Goal: Navigation & Orientation: Find specific page/section

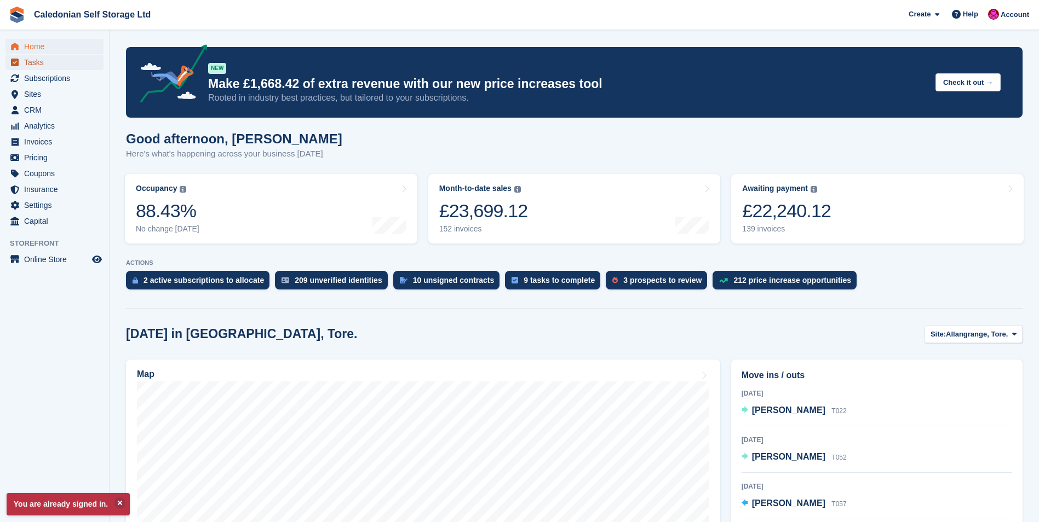
click at [32, 60] on span "Tasks" at bounding box center [57, 62] width 66 height 15
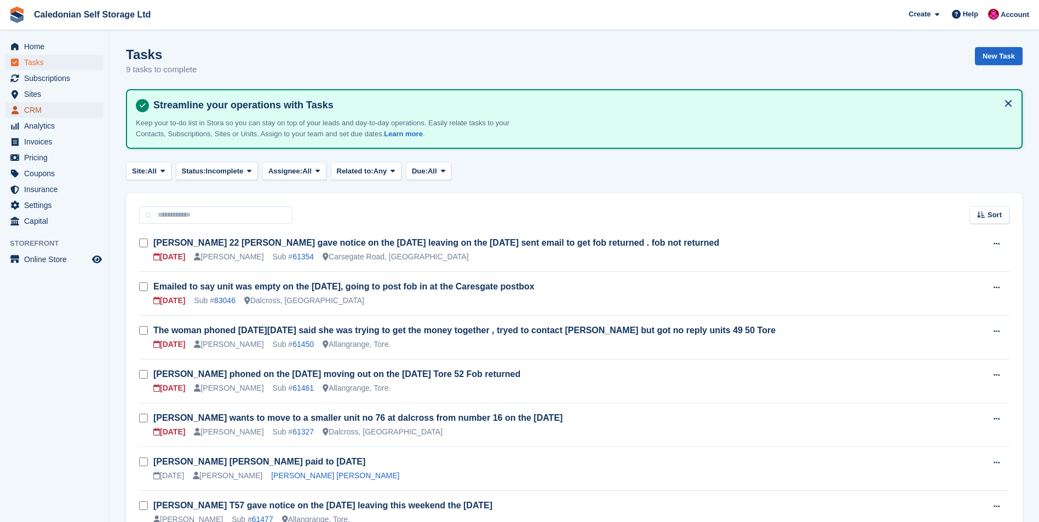
click at [39, 109] on span "CRM" at bounding box center [57, 109] width 66 height 15
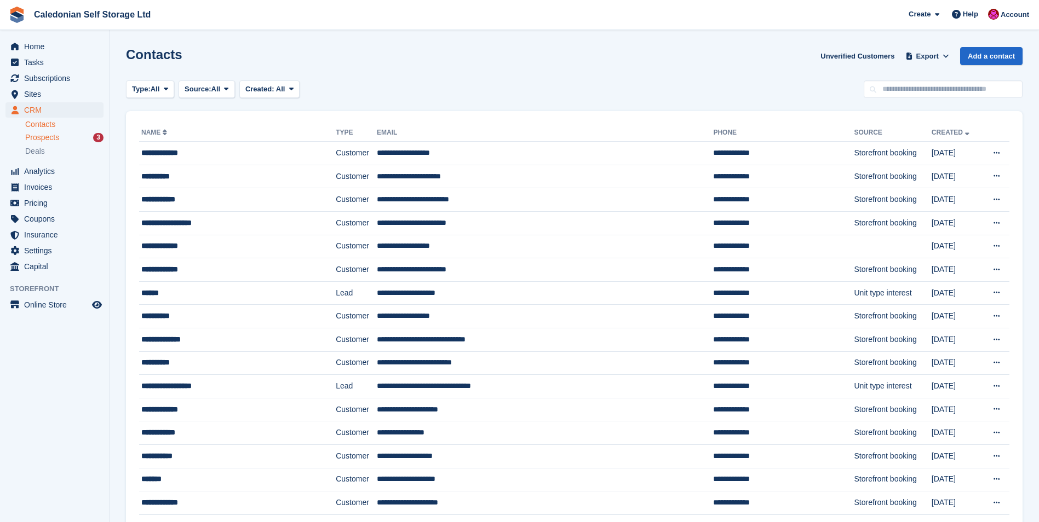
click at [46, 139] on span "Prospects" at bounding box center [42, 138] width 34 height 10
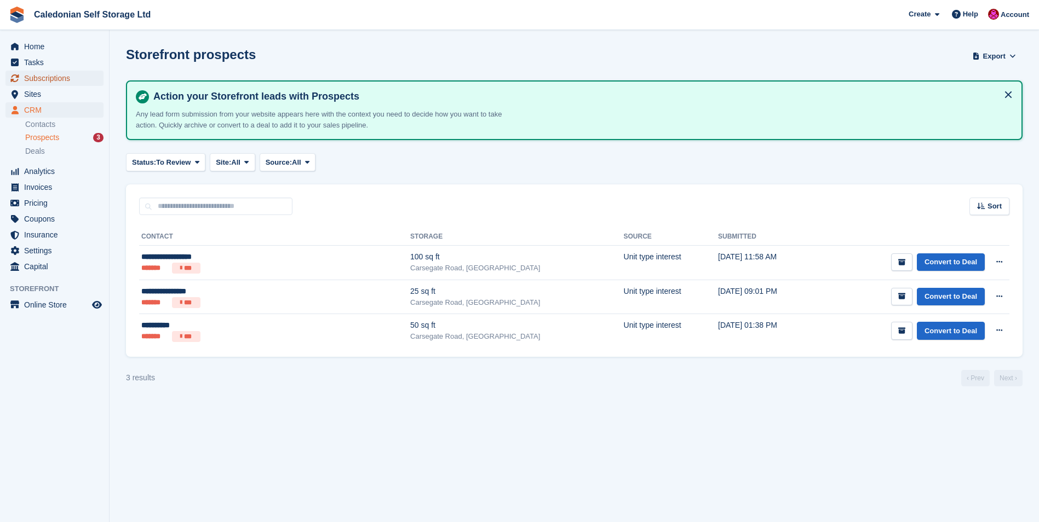
click at [42, 77] on span "Subscriptions" at bounding box center [57, 78] width 66 height 15
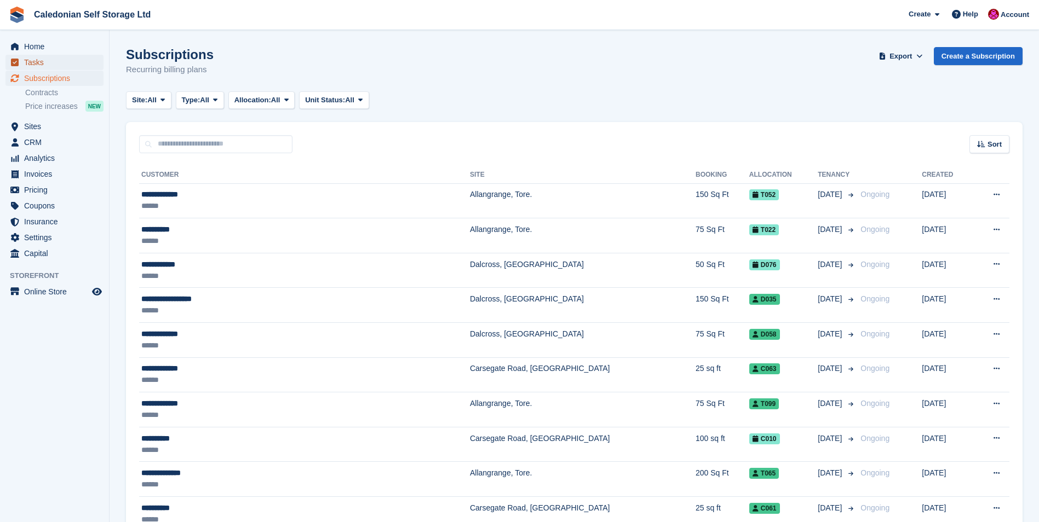
click at [36, 62] on span "Tasks" at bounding box center [57, 62] width 66 height 15
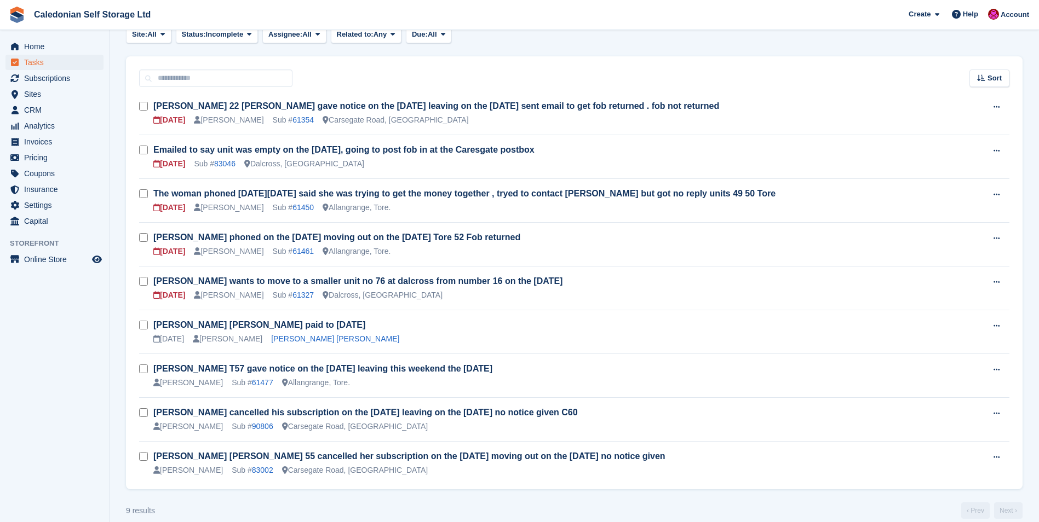
scroll to position [150, 0]
